Goal: Task Accomplishment & Management: Manage account settings

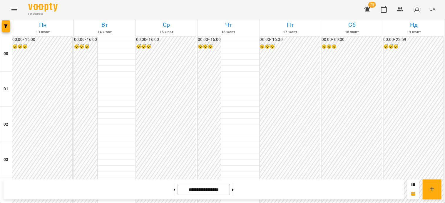
scroll to position [705, 0]
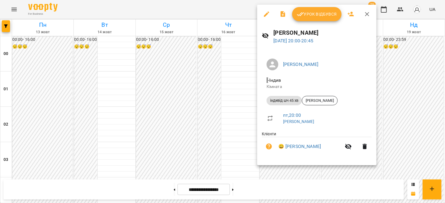
click at [184, 122] on div at bounding box center [222, 101] width 445 height 203
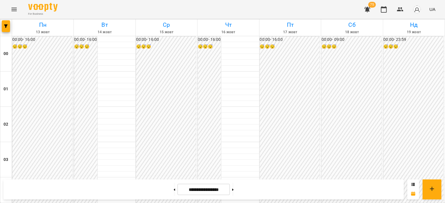
scroll to position [647, 0]
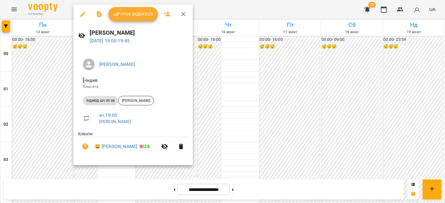
click at [132, 16] on span "Урок відбувся" at bounding box center [133, 14] width 40 height 7
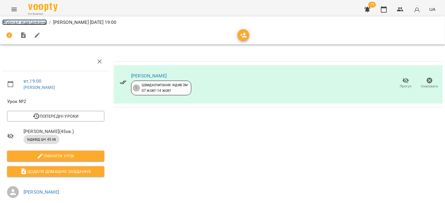
click at [14, 23] on link "Журнал відвідувань" at bounding box center [24, 22] width 44 height 6
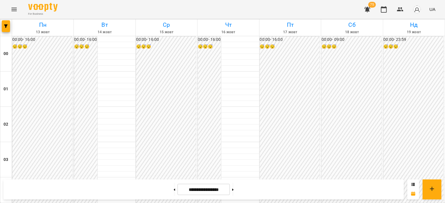
scroll to position [675, 0]
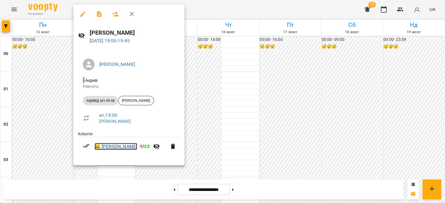
click at [108, 148] on link "😀 [PERSON_NAME]" at bounding box center [116, 146] width 43 height 7
